Goal: Task Accomplishment & Management: Manage account settings

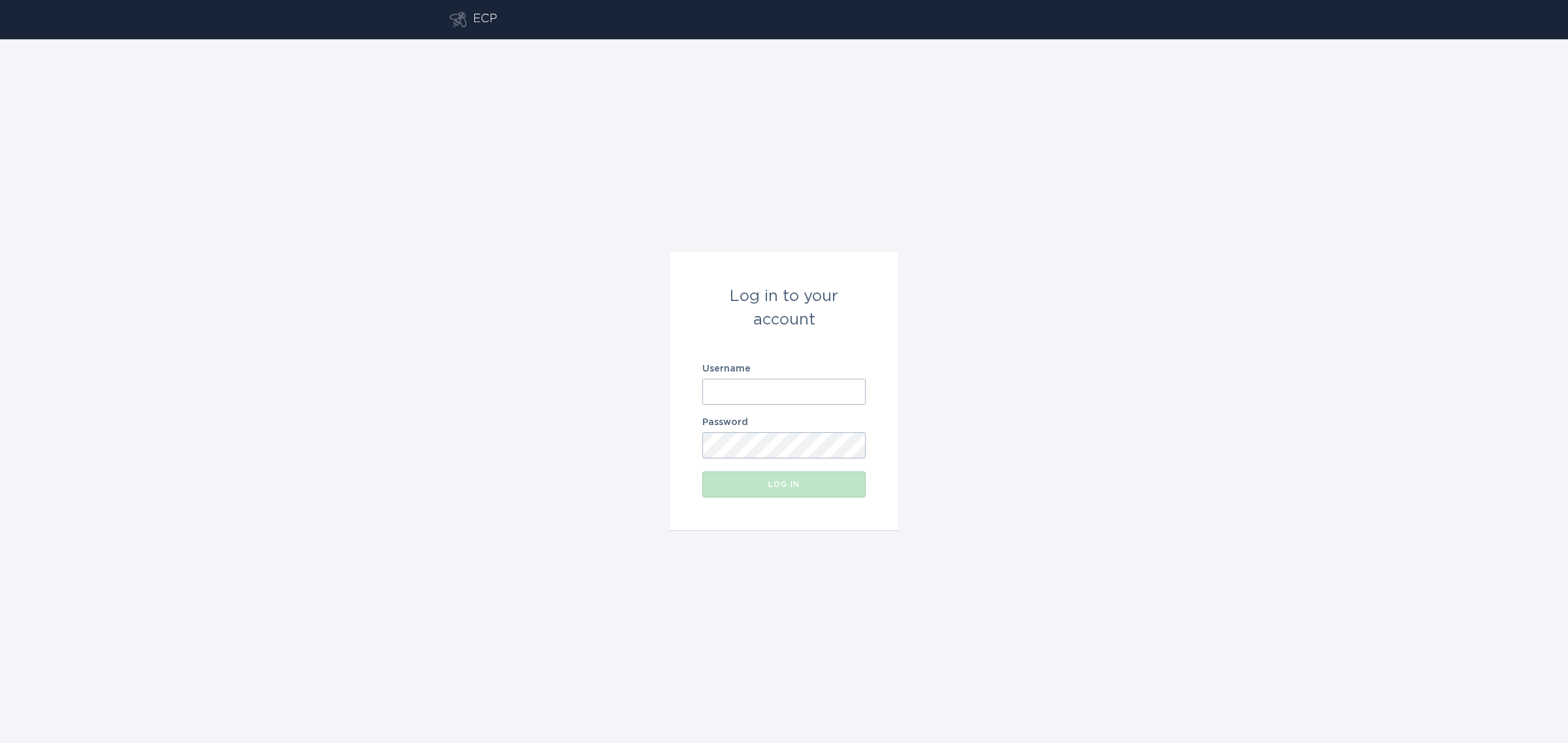
type input "[EMAIL_ADDRESS][DOMAIN_NAME]"
click at [774, 488] on div "Log in" at bounding box center [784, 484] width 150 height 8
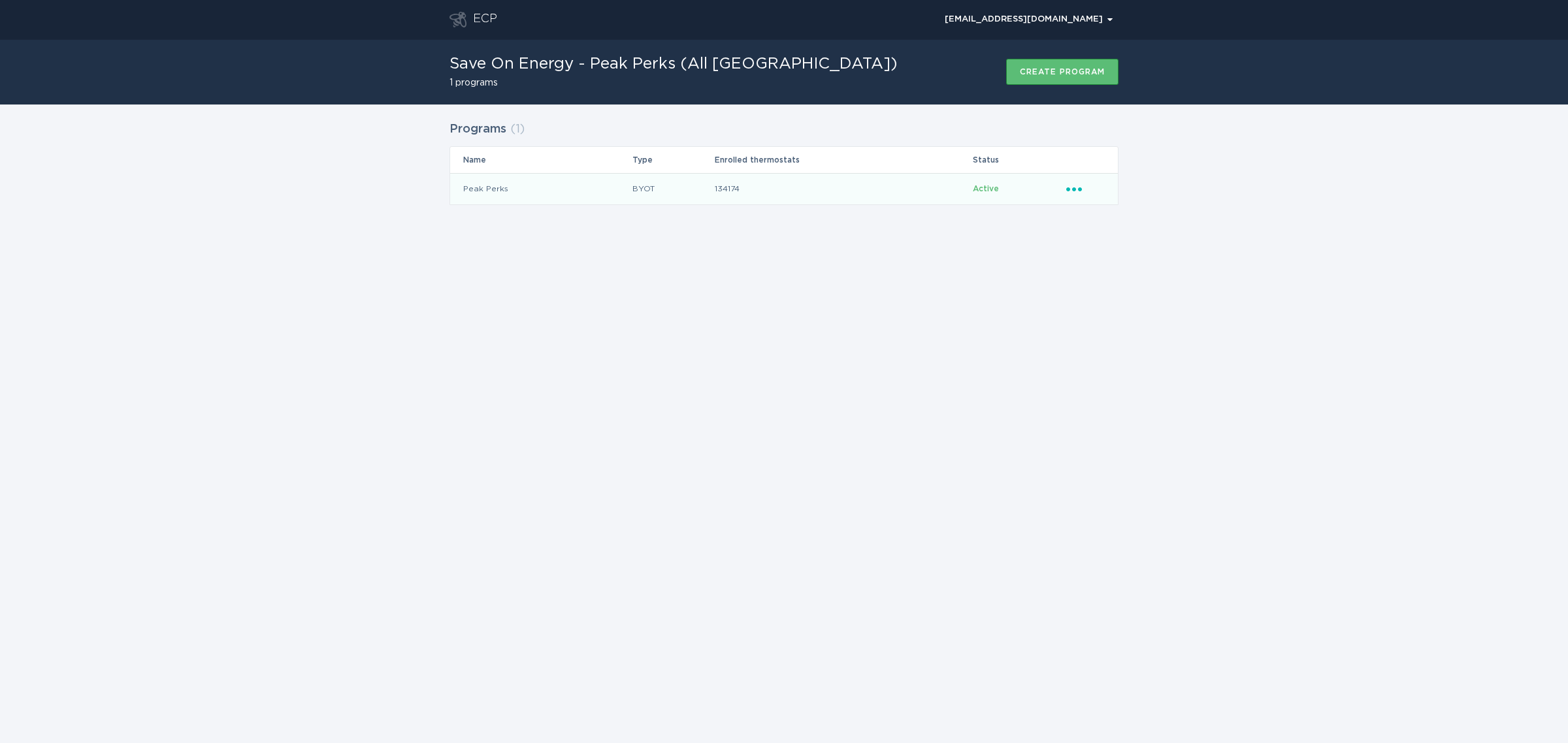
click at [1075, 190] on icon "Popover menu" at bounding box center [1074, 190] width 16 height 4
click at [1108, 245] on div "Remove thermostat" at bounding box center [1134, 241] width 136 height 30
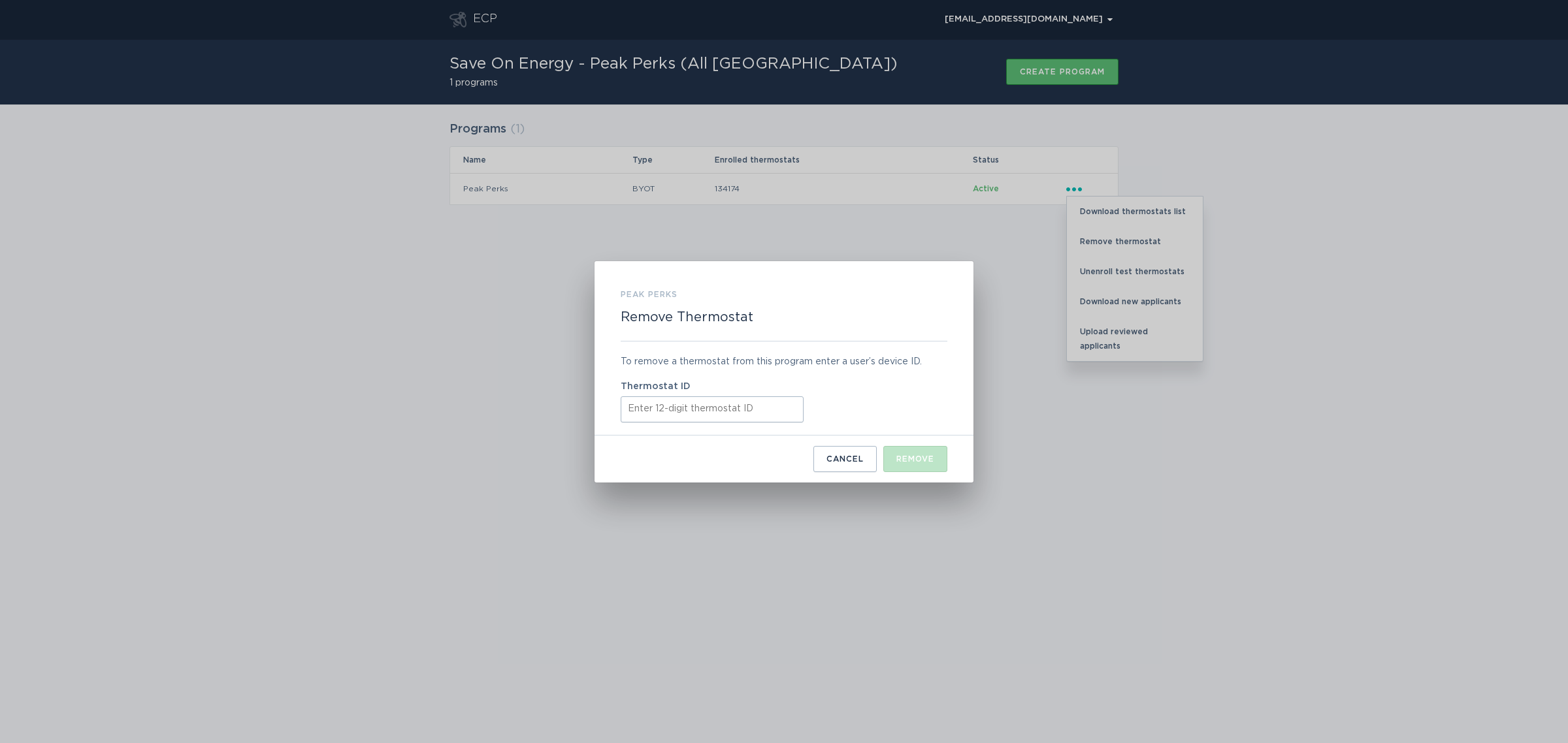
click at [740, 406] on input "Thermostat ID" at bounding box center [712, 409] width 183 height 26
paste input "532560527236"
type input "532560527236"
click at [914, 449] on button "Remove" at bounding box center [915, 459] width 64 height 26
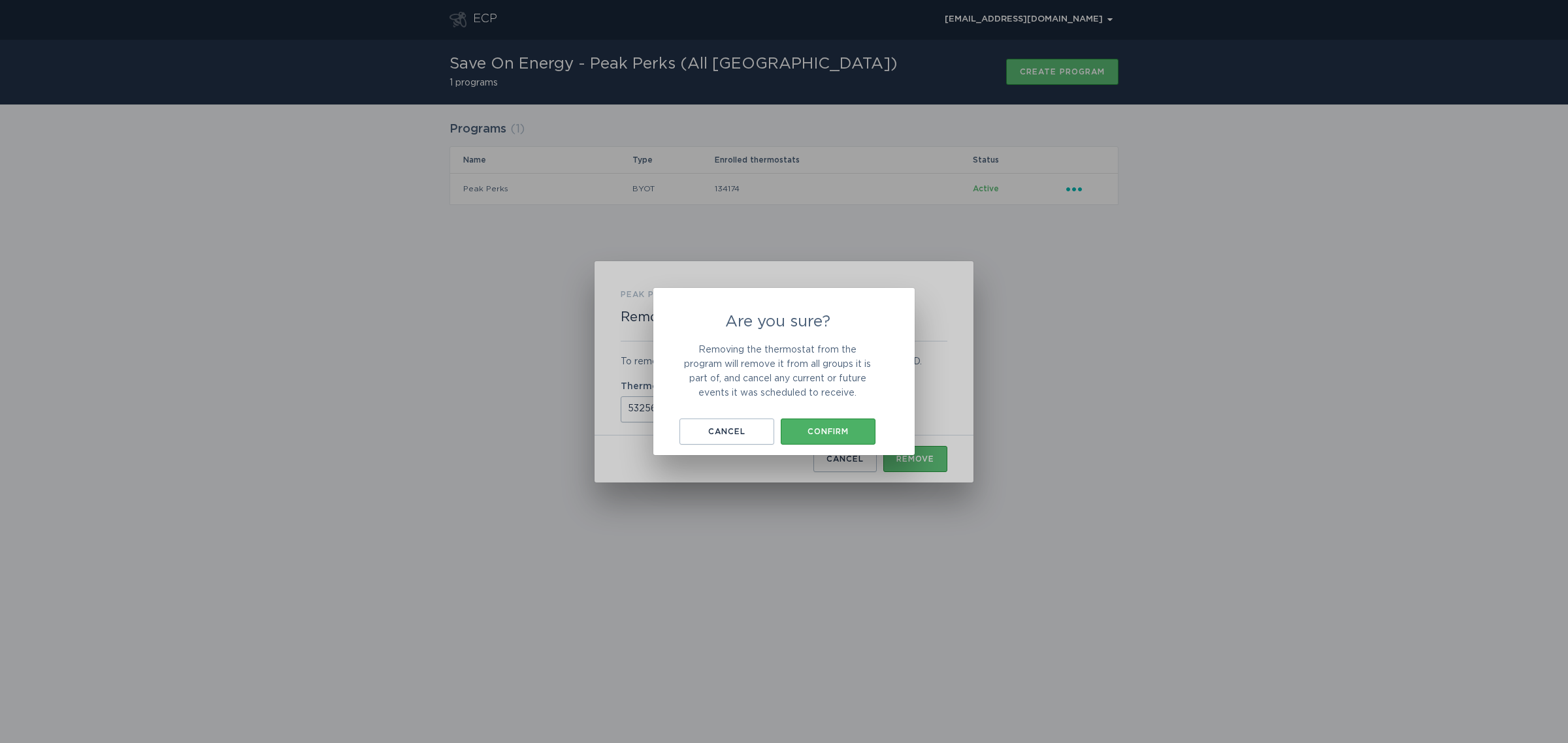
click at [846, 428] on div "Confirm" at bounding box center [827, 431] width 81 height 8
click at [779, 428] on div "Okay, got it" at bounding box center [784, 429] width 118 height 8
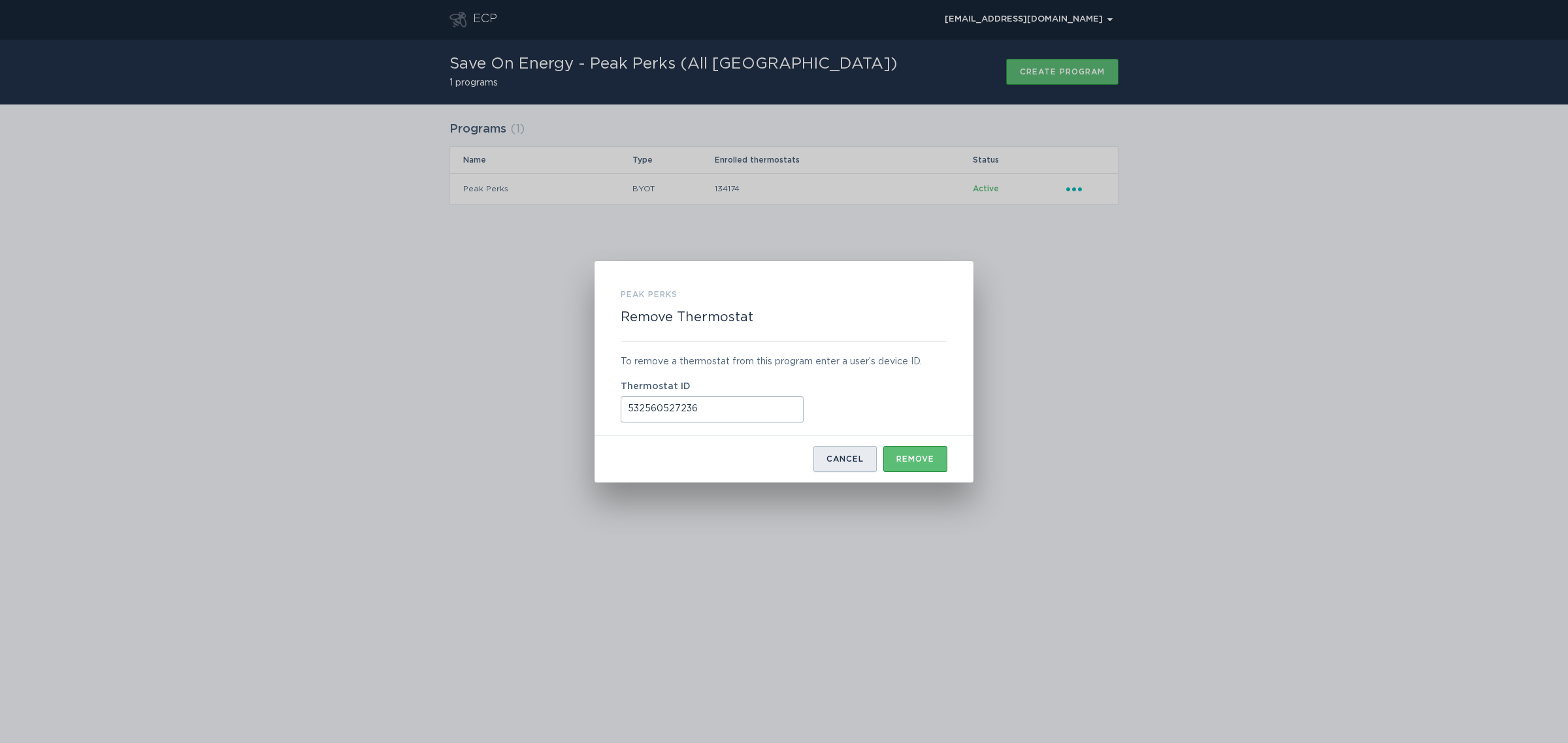
click at [831, 452] on button "Cancel" at bounding box center [845, 459] width 63 height 26
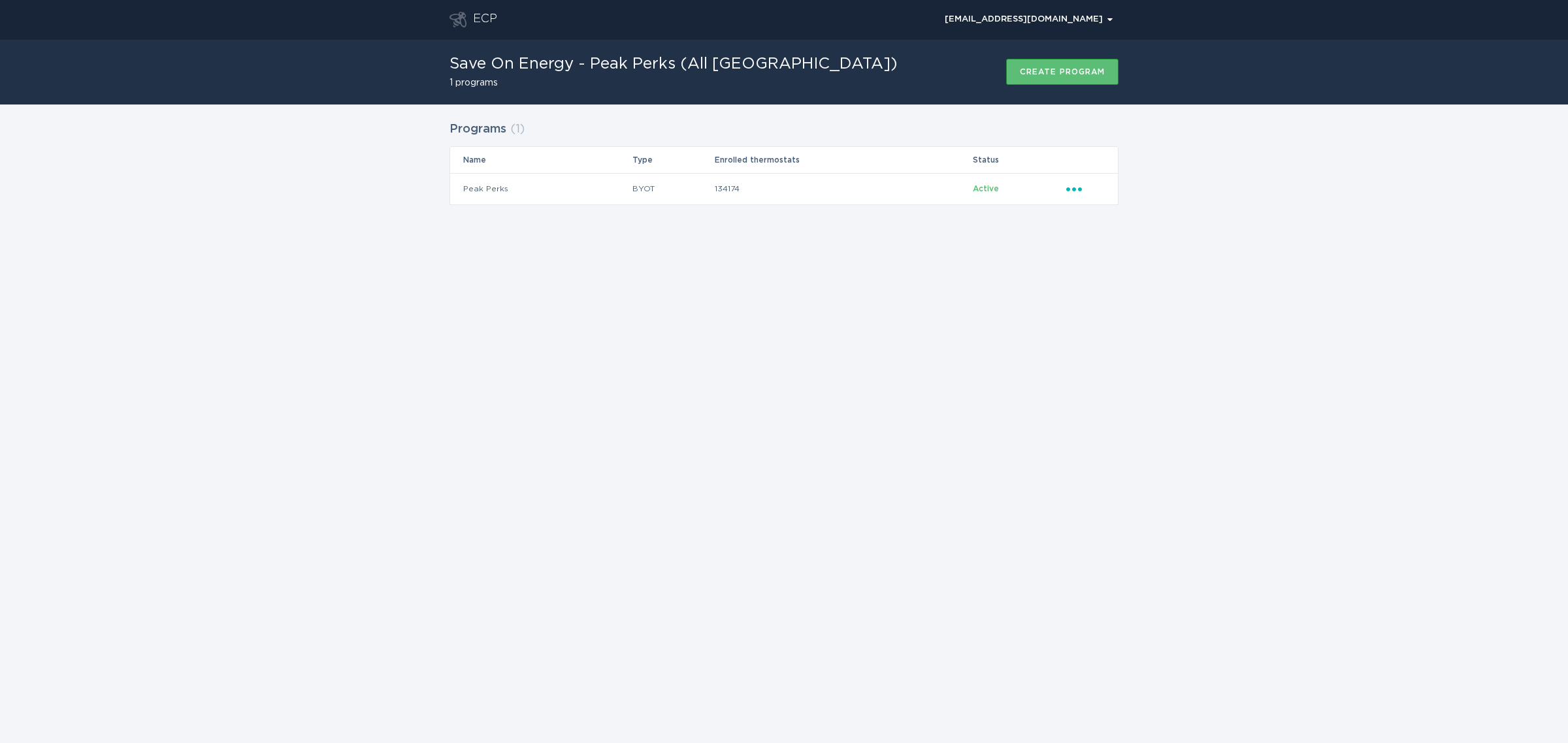
click at [933, 456] on div "ECP [EMAIL_ADDRESS][DOMAIN_NAME] Chevron Save On Energy - Peak Perks (All [GEOG…" at bounding box center [784, 371] width 1568 height 743
